Goal: Information Seeking & Learning: Learn about a topic

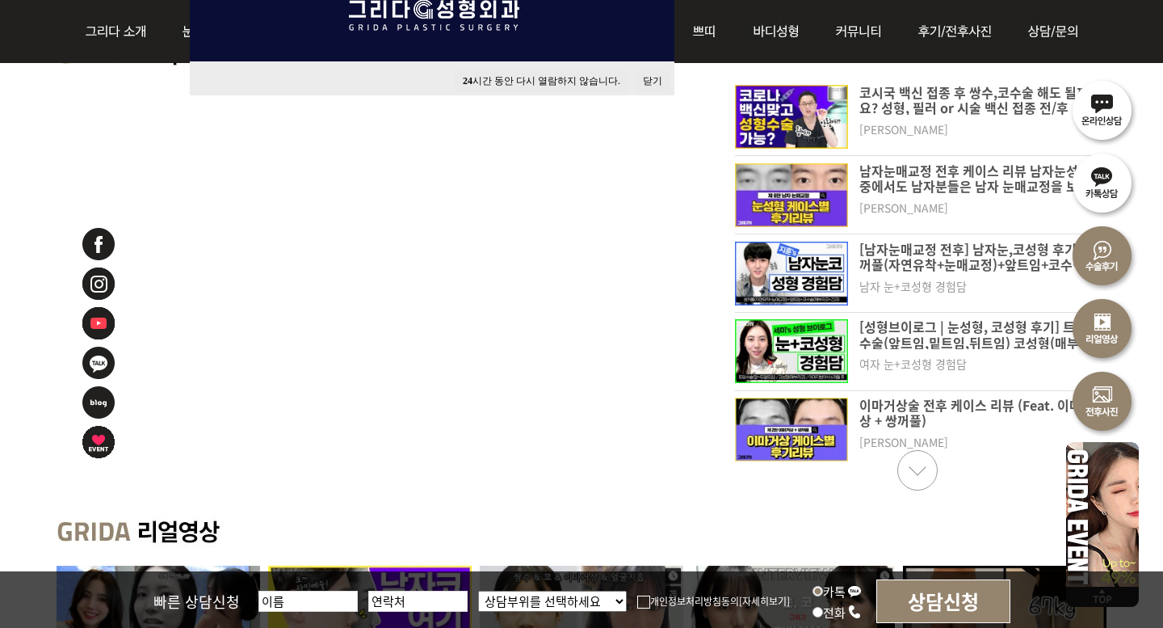
scroll to position [763, 0]
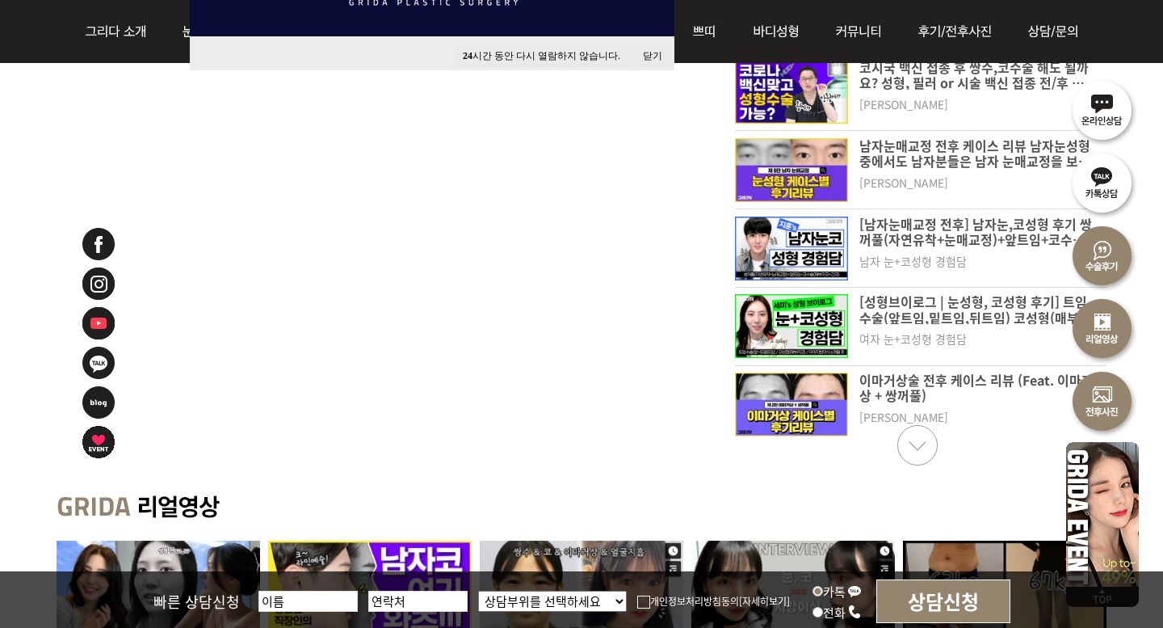
click at [793, 393] on img at bounding box center [791, 404] width 113 height 64
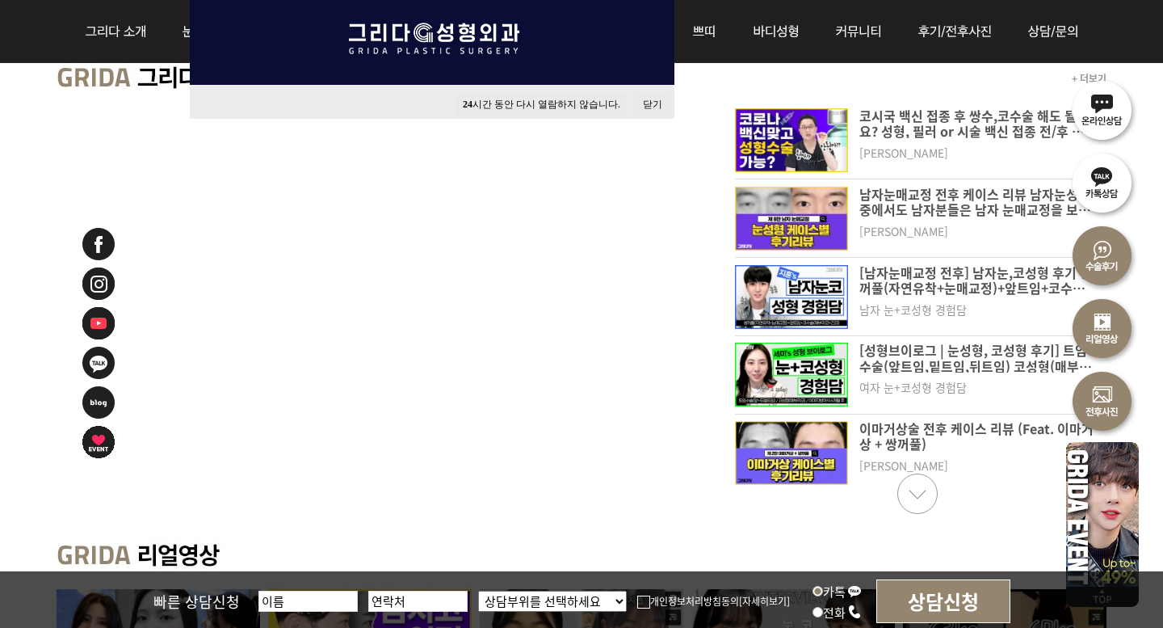
scroll to position [691, 0]
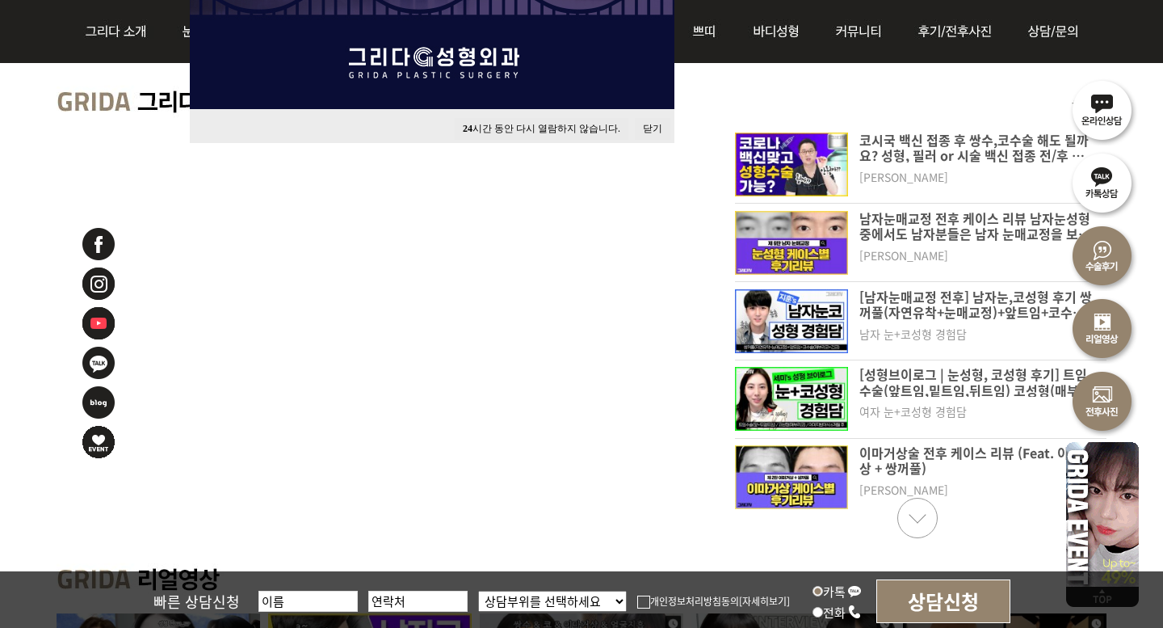
click at [653, 130] on button "닫기" at bounding box center [653, 129] width 36 height 22
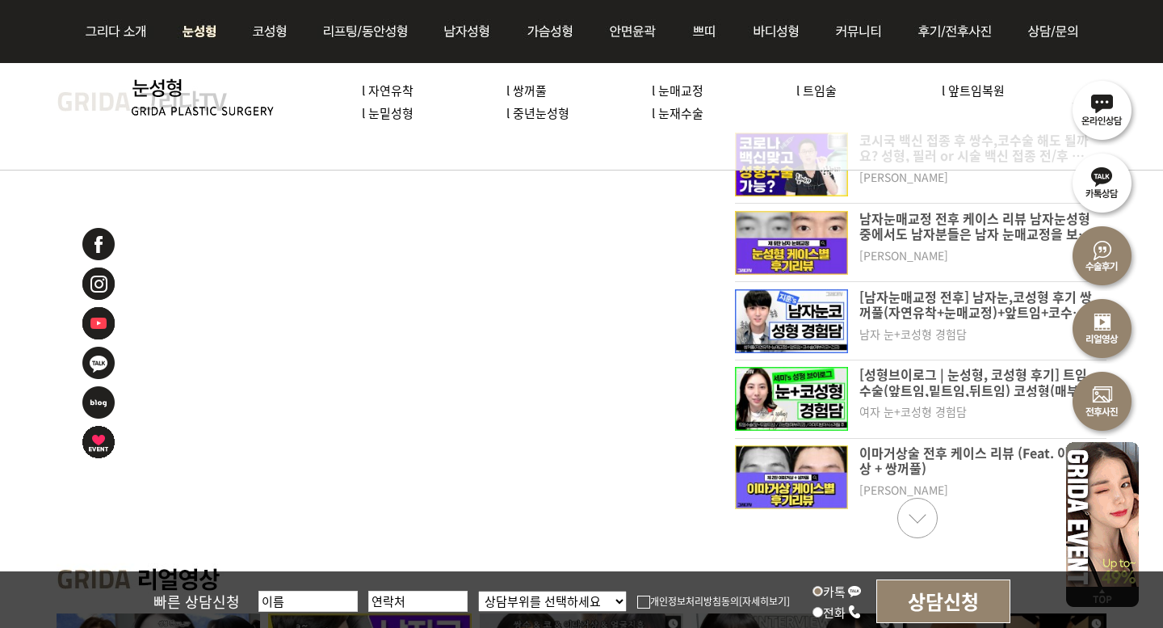
click at [550, 113] on link "l 중년눈성형" at bounding box center [537, 112] width 63 height 17
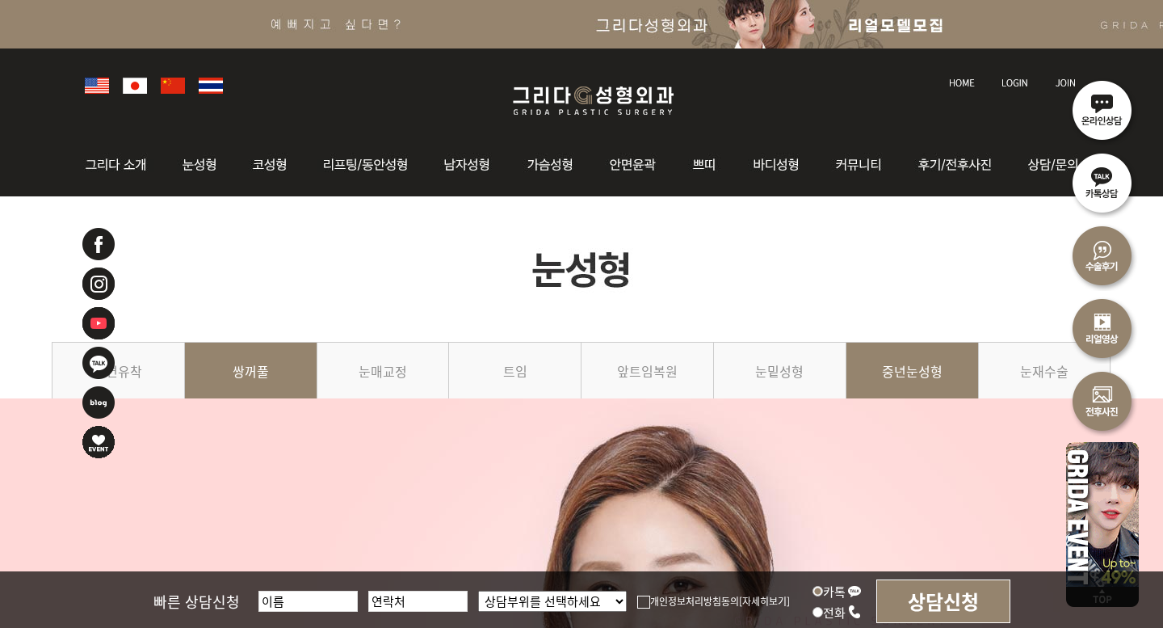
click at [254, 365] on link "쌍꺼풀" at bounding box center [251, 379] width 132 height 74
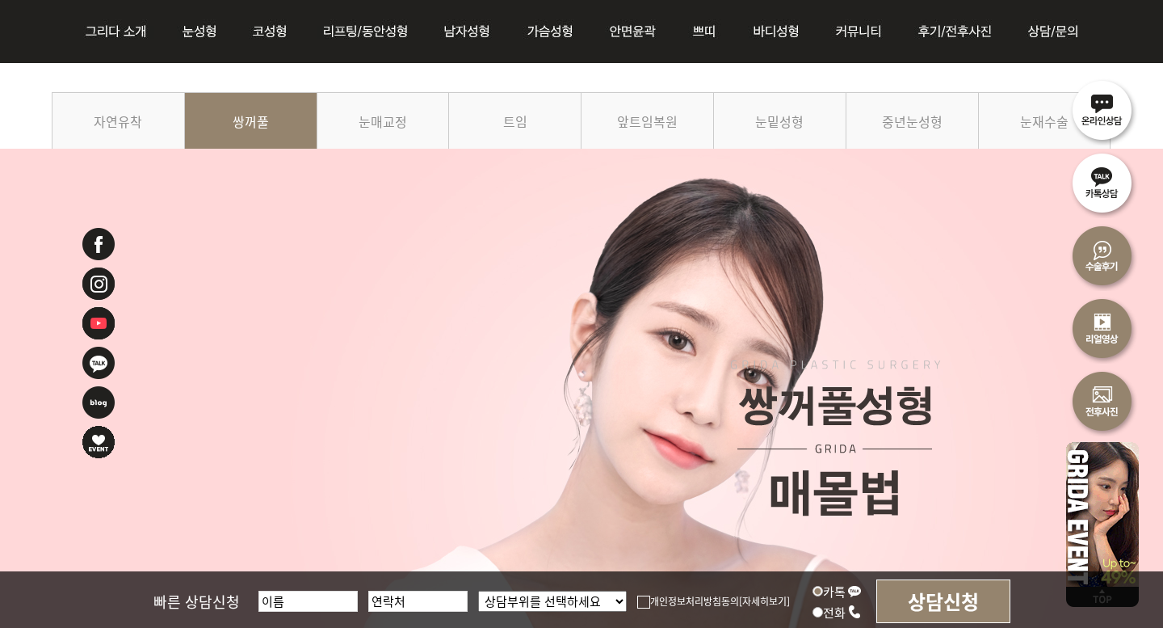
scroll to position [177, 0]
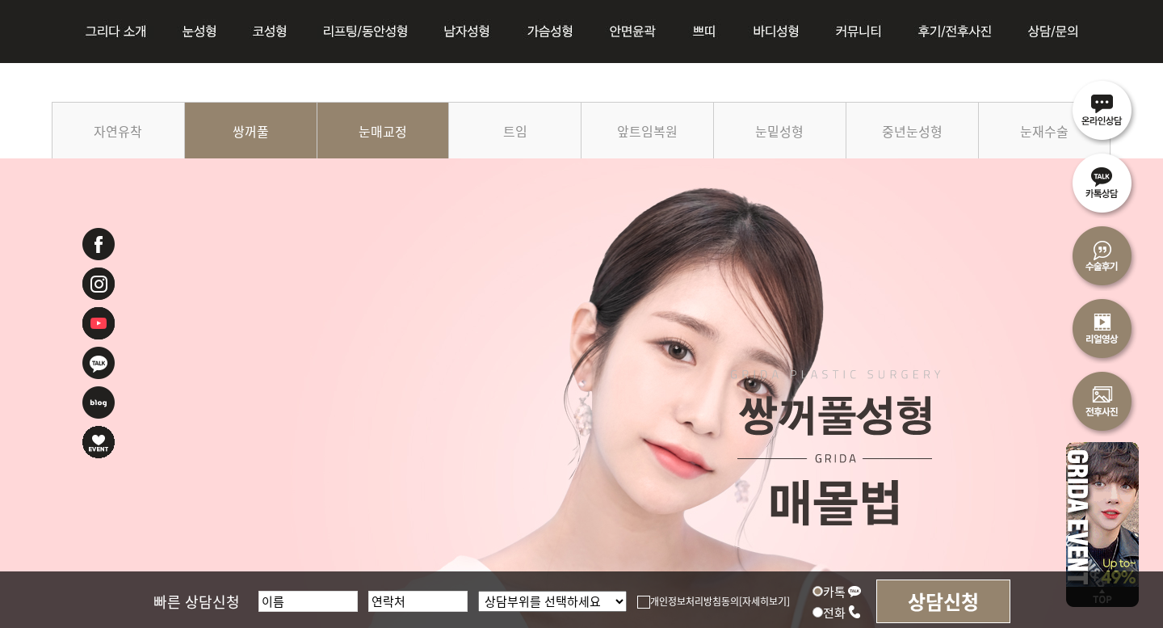
click at [401, 128] on link "눈매교정" at bounding box center [383, 139] width 132 height 74
